Goal: Task Accomplishment & Management: Use online tool/utility

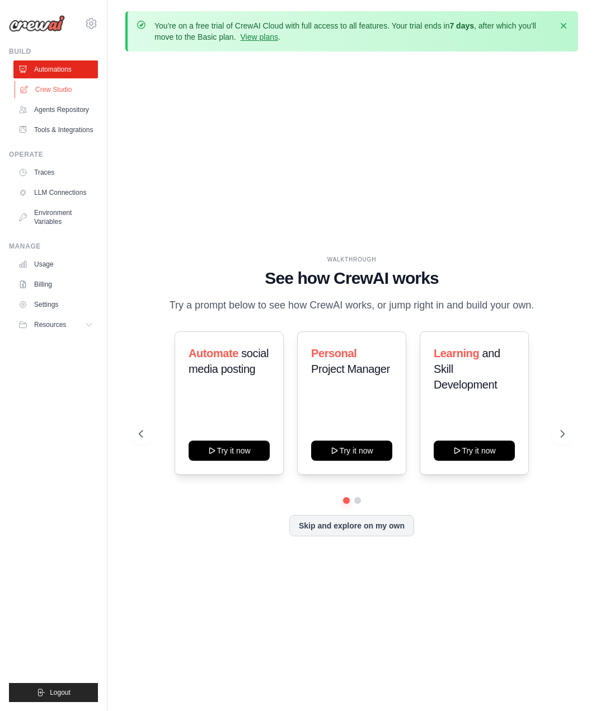
click at [63, 86] on link "Crew Studio" at bounding box center [57, 90] width 85 height 18
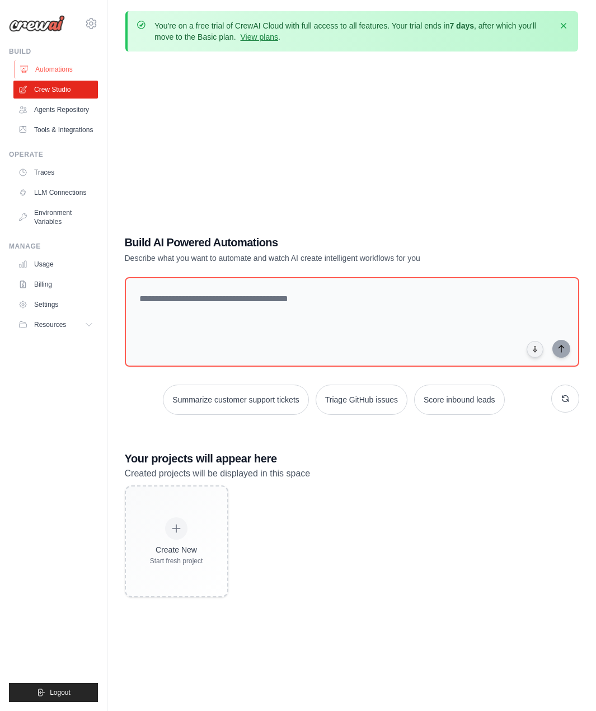
click at [62, 69] on link "Automations" at bounding box center [57, 69] width 85 height 18
click at [62, 72] on link "Automations" at bounding box center [57, 69] width 85 height 18
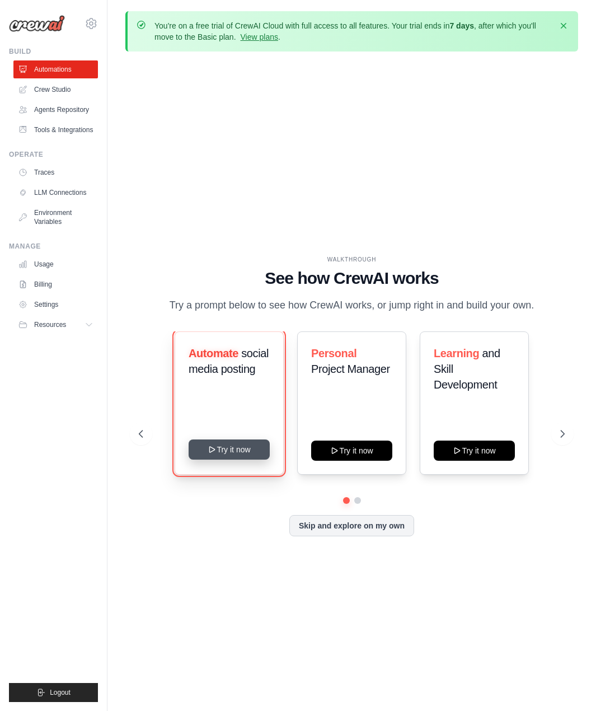
click at [230, 451] on button "Try it now" at bounding box center [229, 449] width 81 height 20
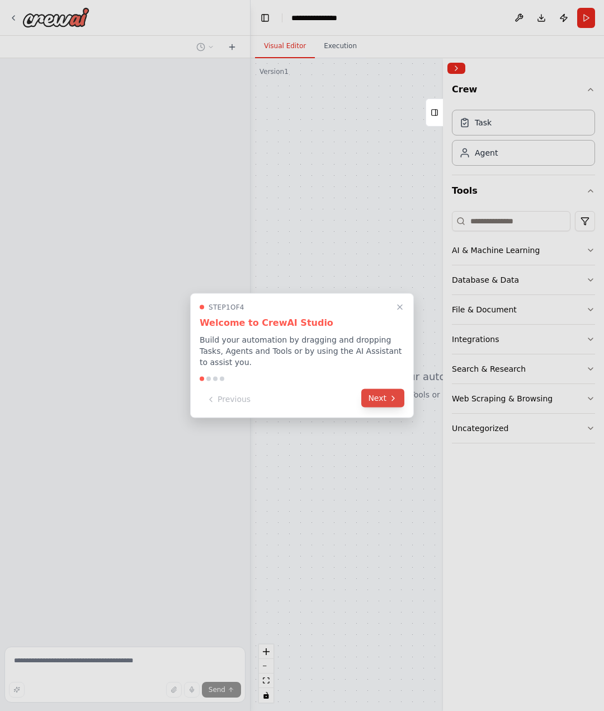
click at [377, 395] on button "Next" at bounding box center [383, 398] width 43 height 18
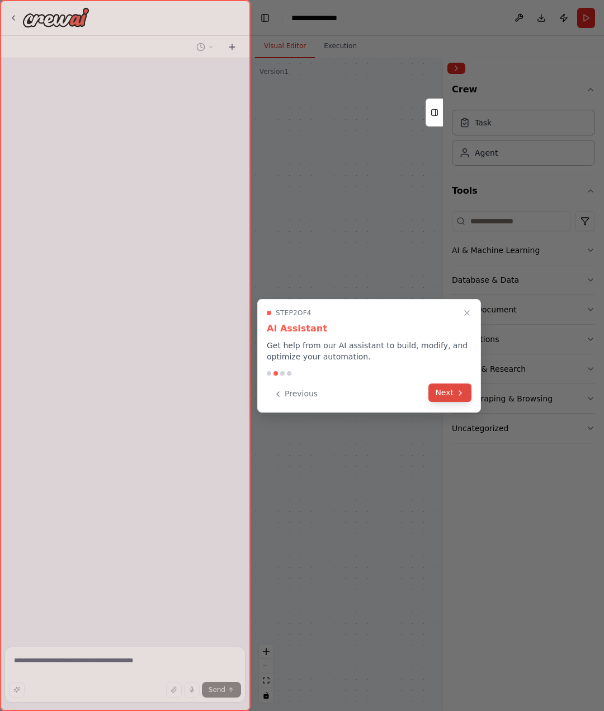
click at [442, 393] on button "Next" at bounding box center [450, 392] width 43 height 18
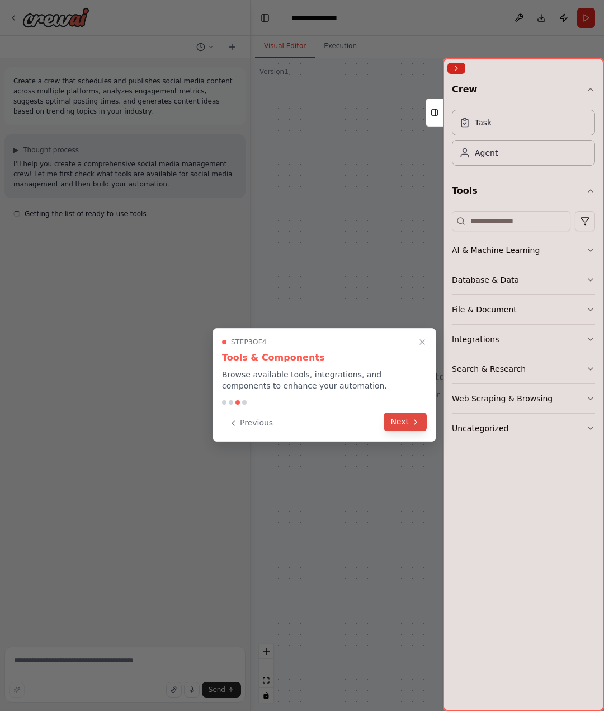
click at [407, 421] on button "Next" at bounding box center [405, 421] width 43 height 18
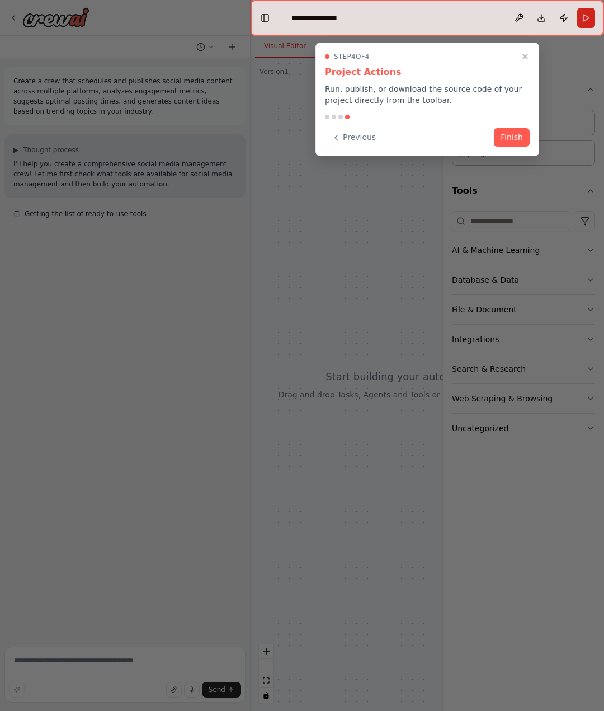
click at [508, 138] on button "Finish" at bounding box center [512, 137] width 36 height 18
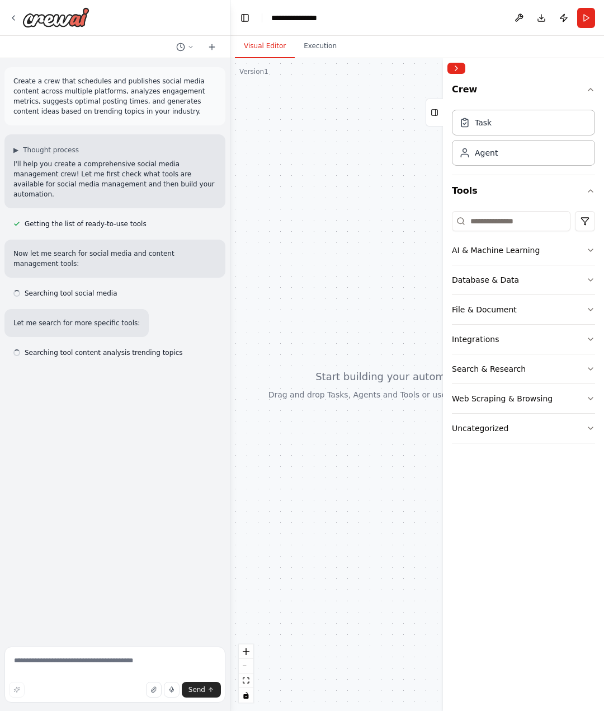
drag, startPoint x: 248, startPoint y: 207, endPoint x: 231, endPoint y: 205, distance: 17.4
click at [231, 205] on div "**********" at bounding box center [302, 355] width 604 height 711
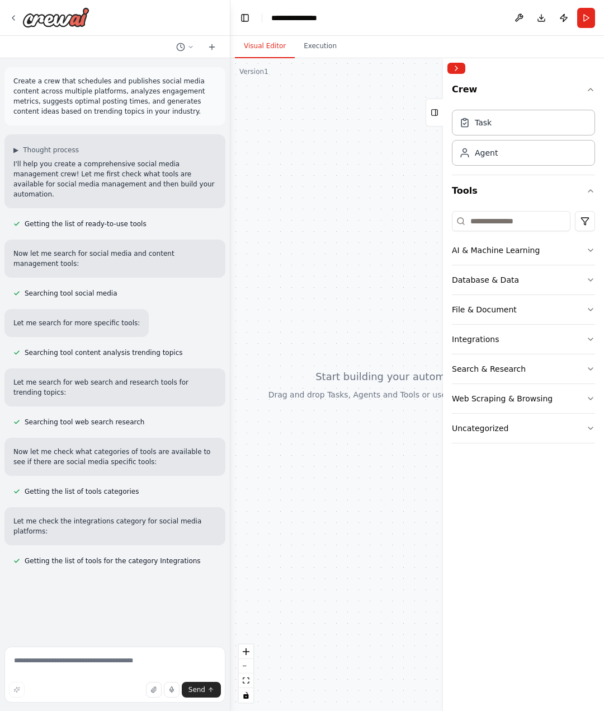
drag, startPoint x: 299, startPoint y: 212, endPoint x: 196, endPoint y: 217, distance: 103.6
click at [196, 217] on div "Getting the list of ready-to-use tools" at bounding box center [114, 223] width 221 height 13
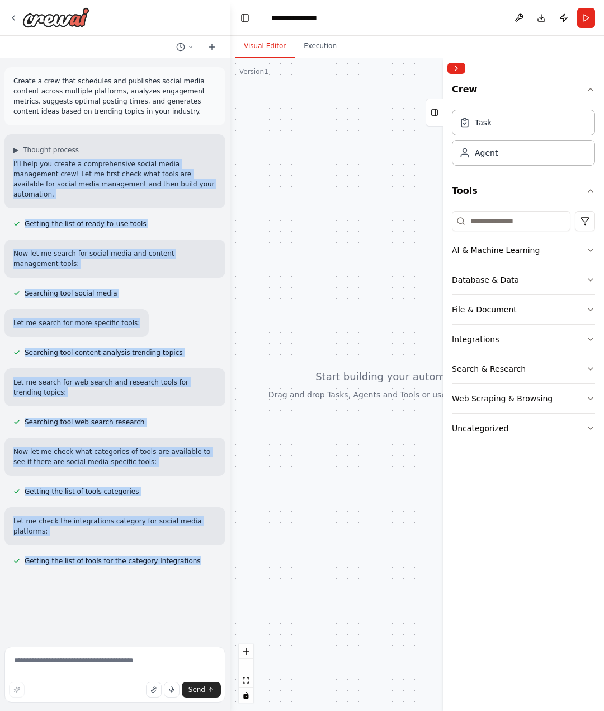
drag, startPoint x: 196, startPoint y: 527, endPoint x: 13, endPoint y: 165, distance: 406.0
click at [13, 165] on div "Create a crew that schedules and publishes social media content across multiple…" at bounding box center [115, 350] width 230 height 584
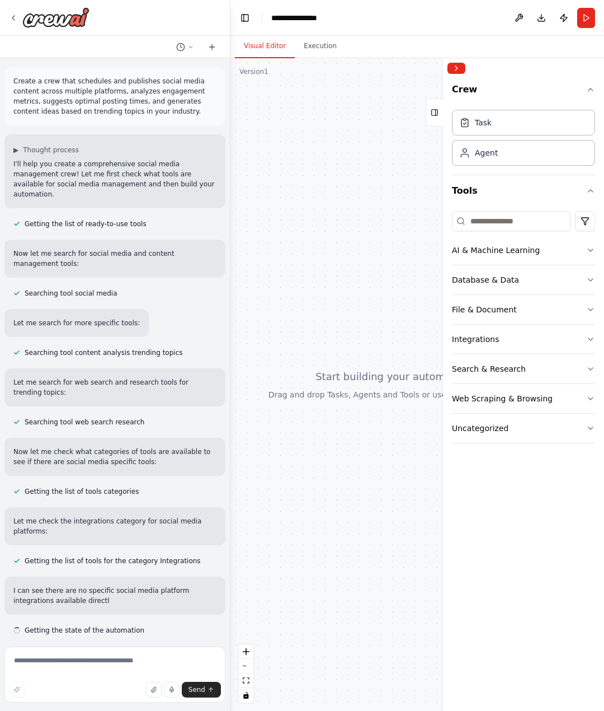
click at [77, 93] on p "Create a crew that schedules and publishes social media content across multiple…" at bounding box center [114, 96] width 203 height 40
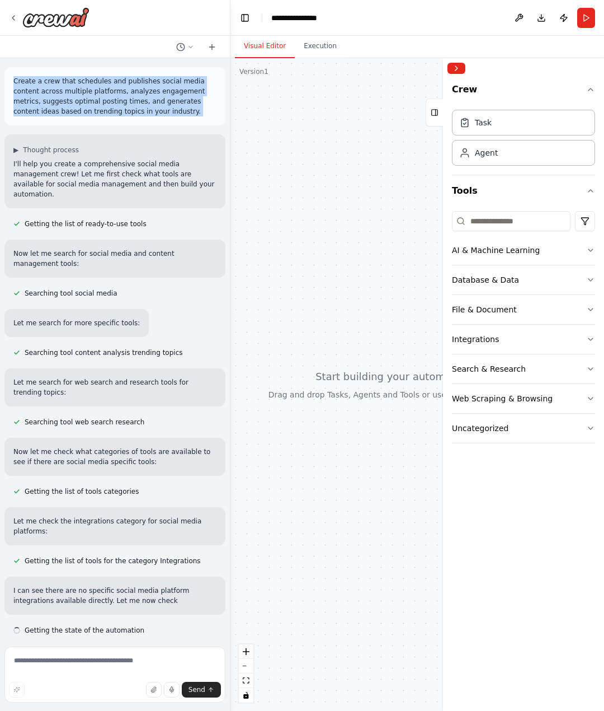
click at [77, 93] on p "Create a crew that schedules and publishes social media content across multiple…" at bounding box center [114, 96] width 203 height 40
click at [120, 110] on p "Create a crew that schedules and publishes social media content across multiple…" at bounding box center [114, 96] width 203 height 40
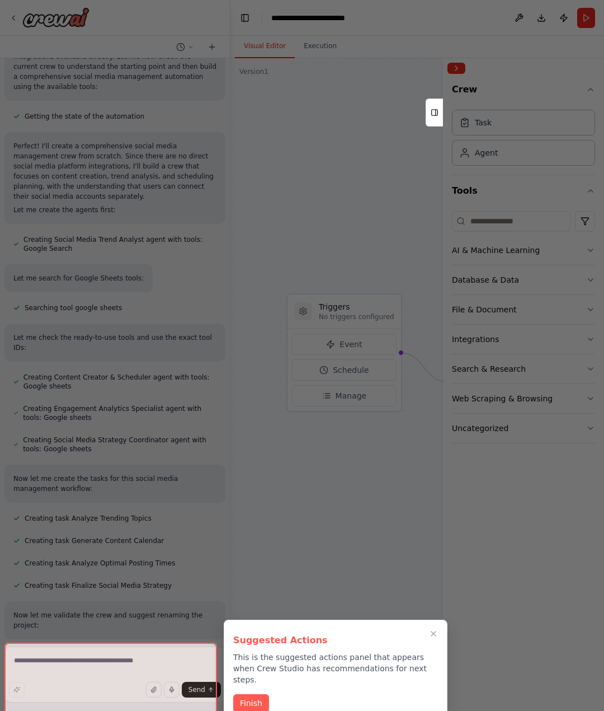
scroll to position [635, 0]
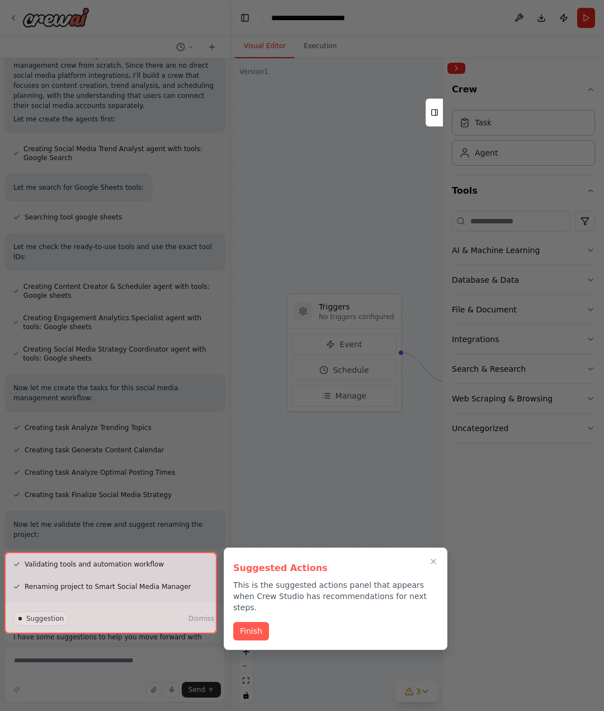
click at [115, 622] on div at bounding box center [110, 593] width 213 height 82
click at [254, 624] on button "Finish" at bounding box center [251, 631] width 36 height 18
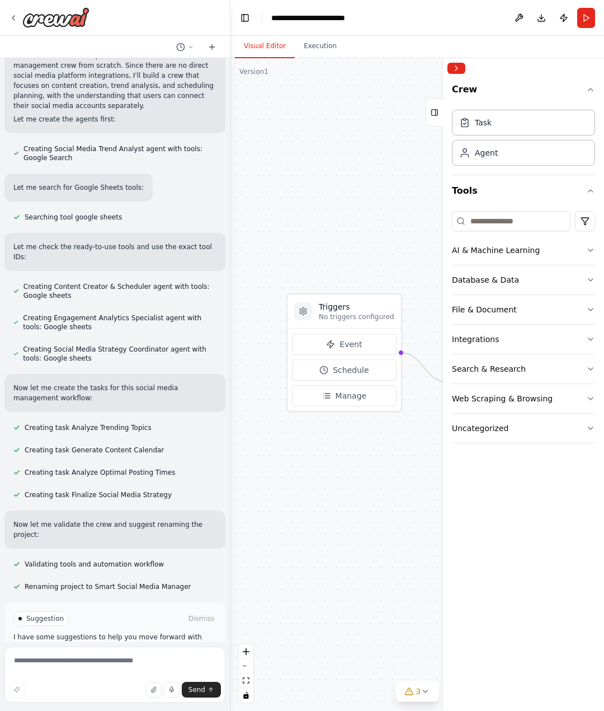
click at [118, 657] on button "Run Automation" at bounding box center [114, 666] width 203 height 18
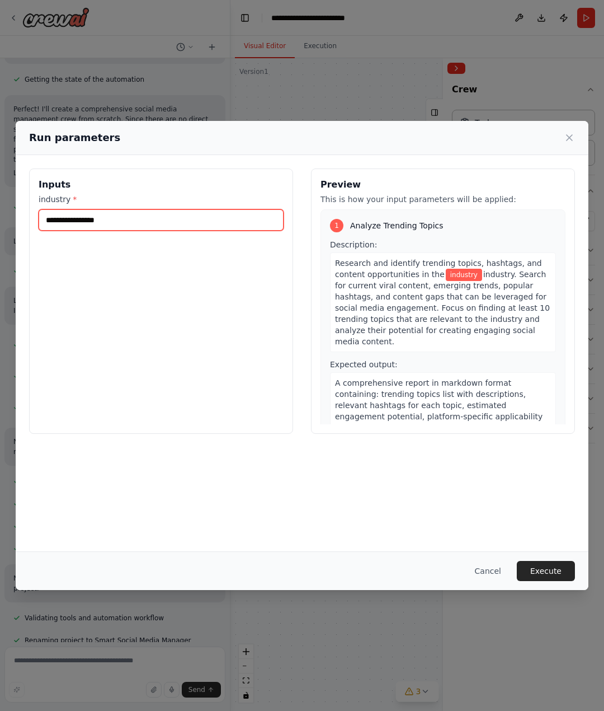
click at [199, 214] on input "industry *" at bounding box center [161, 219] width 245 height 21
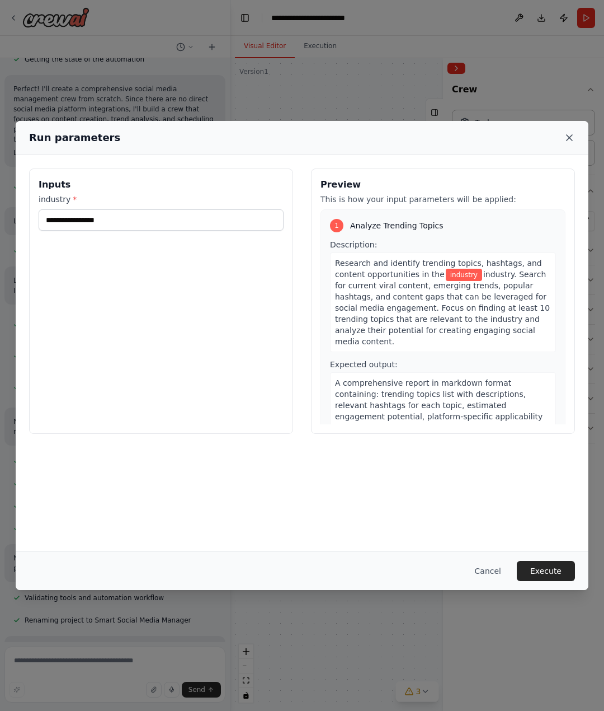
click at [567, 137] on icon at bounding box center [569, 137] width 11 height 11
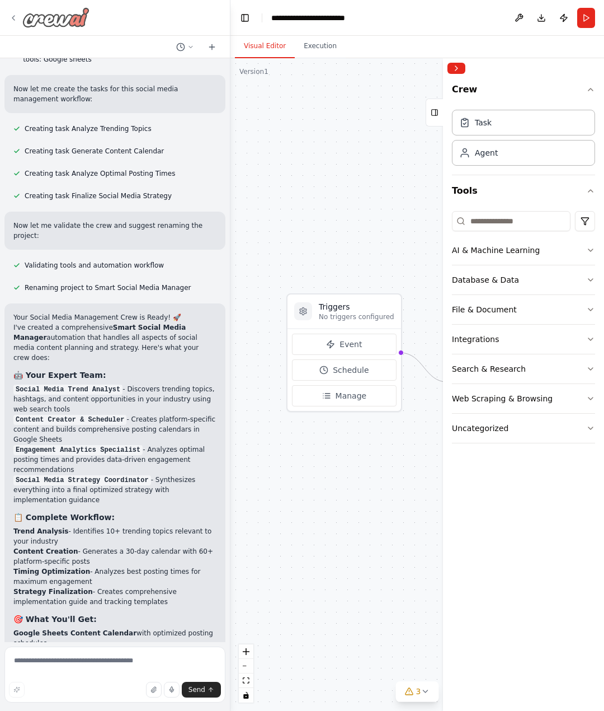
click at [14, 16] on icon at bounding box center [13, 17] width 9 height 9
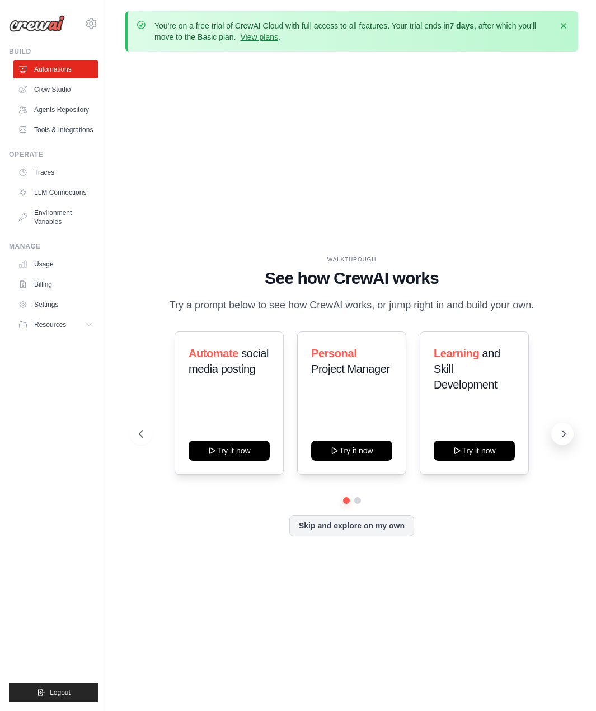
click at [560, 434] on icon at bounding box center [563, 433] width 11 height 11
click at [139, 432] on icon at bounding box center [139, 433] width 11 height 11
click at [562, 429] on icon at bounding box center [563, 433] width 11 height 11
click at [142, 431] on icon at bounding box center [139, 433] width 11 height 11
click at [44, 72] on link "Automations" at bounding box center [57, 69] width 85 height 18
